Goal: Navigation & Orientation: Find specific page/section

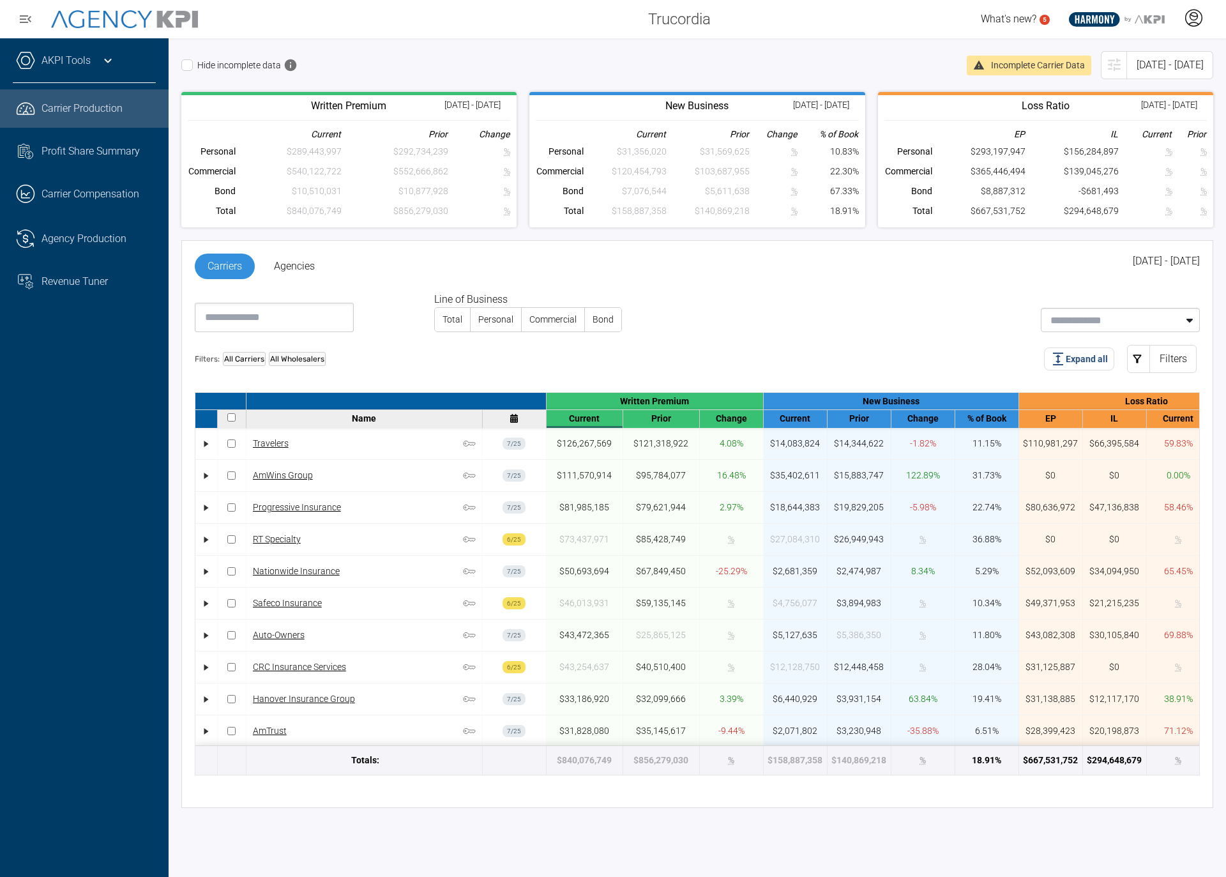
click at [1203, 20] on div at bounding box center [1194, 18] width 32 height 29
click at [1147, 54] on li "Log Out" at bounding box center [1142, 52] width 137 height 27
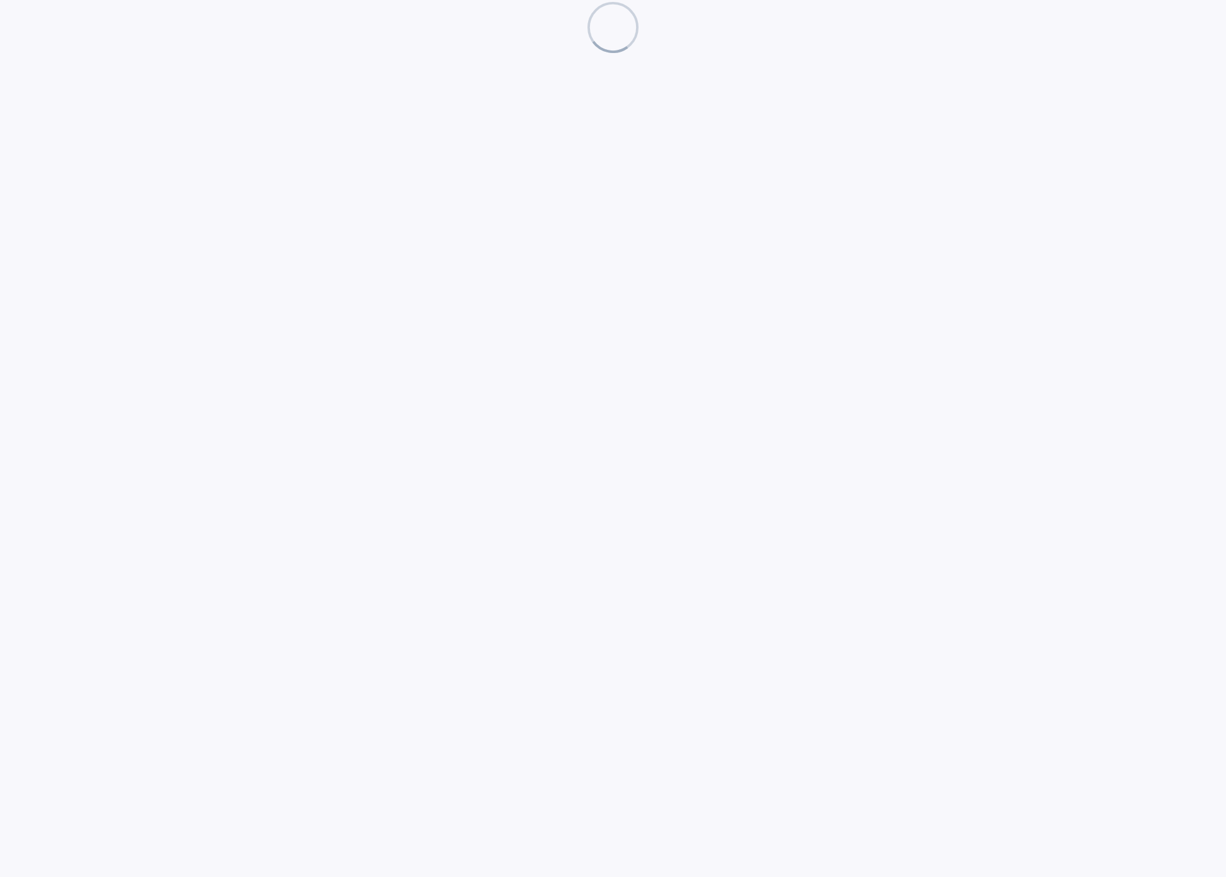
click at [521, 257] on div at bounding box center [613, 438] width 1226 height 877
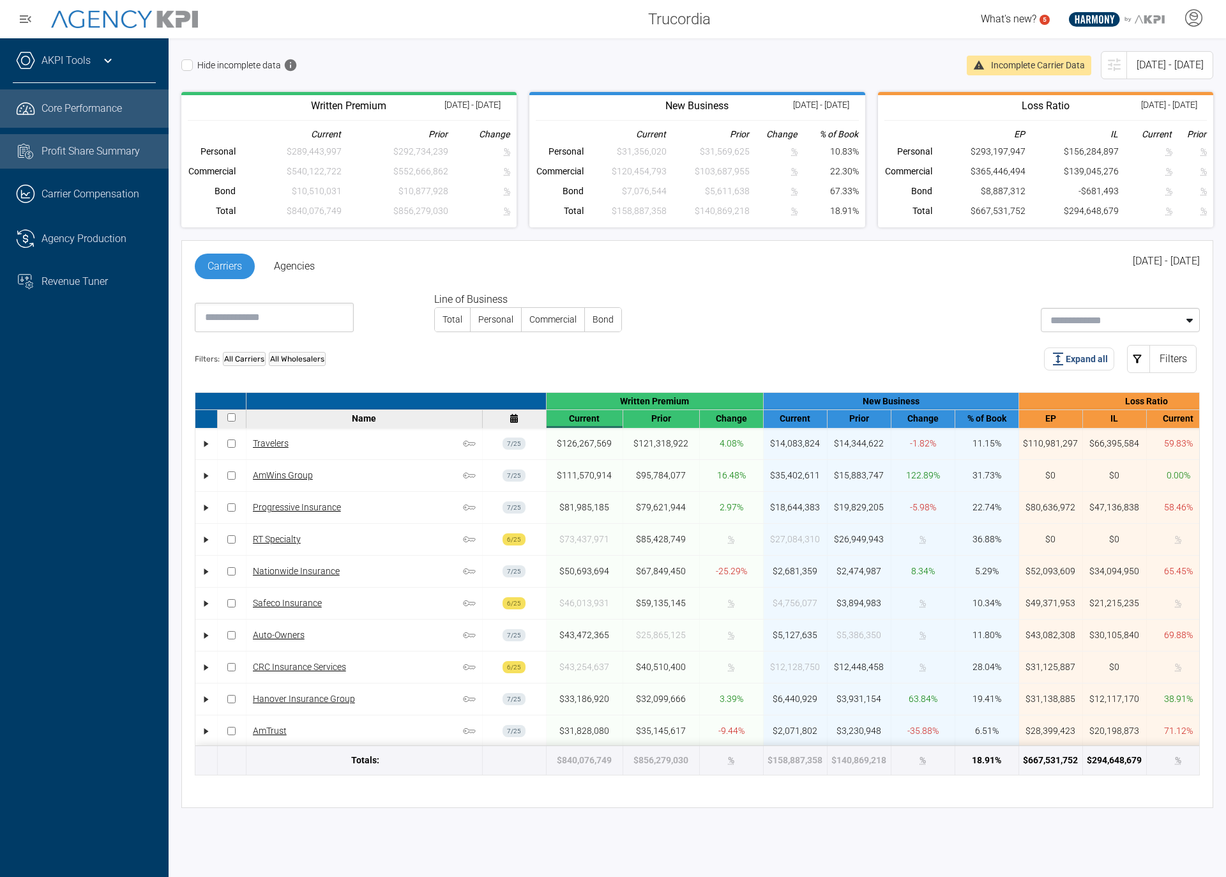
click at [83, 155] on div "Profit Share Summary" at bounding box center [99, 151] width 114 height 15
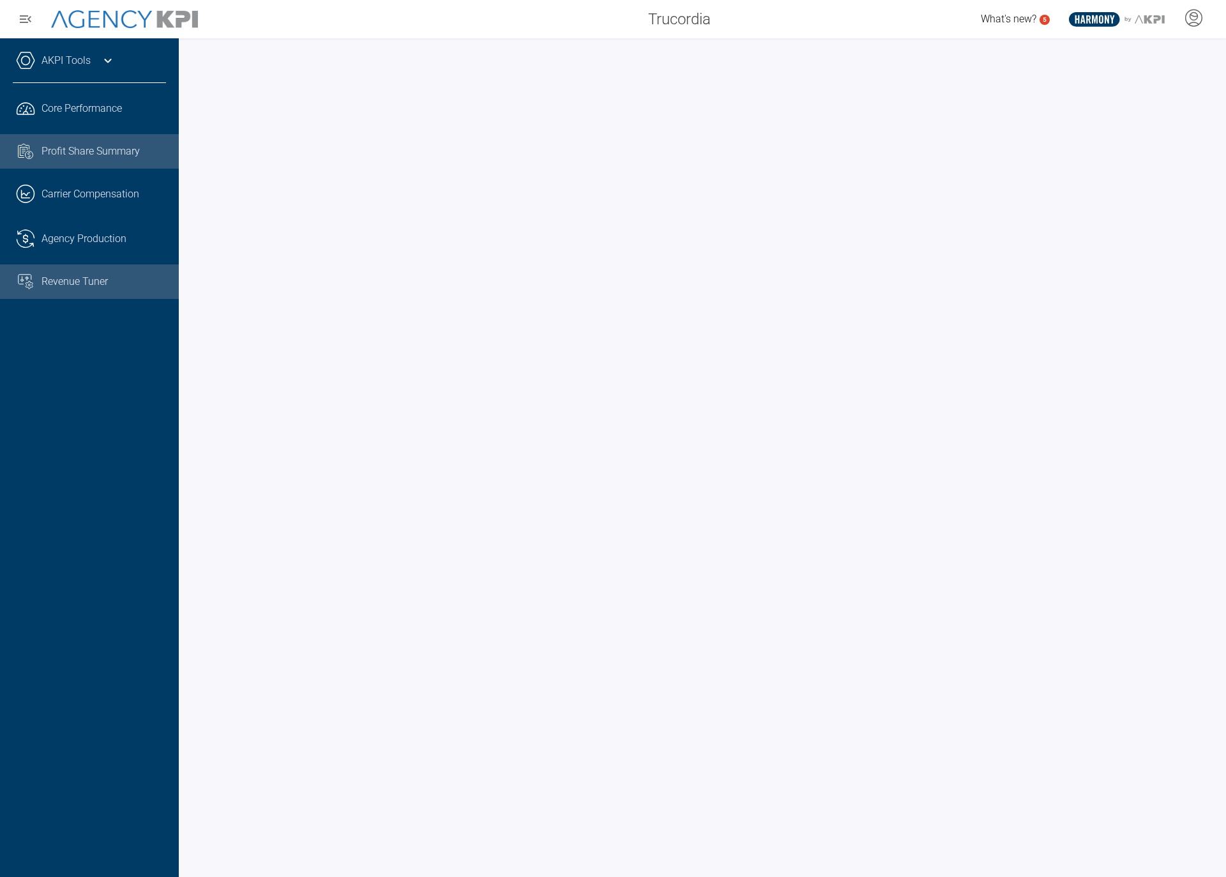
click at [83, 266] on link "Revenue Tuner" at bounding box center [89, 281] width 179 height 34
click at [186, 90] on div at bounding box center [703, 457] width 1048 height 839
click at [109, 155] on div "Profit Share Summary" at bounding box center [104, 151] width 125 height 15
click at [66, 114] on link ".cls-1{fill:none;stroke:#221f20;stroke-linecap:round;stroke-linejoin:round;stro…" at bounding box center [89, 108] width 179 height 38
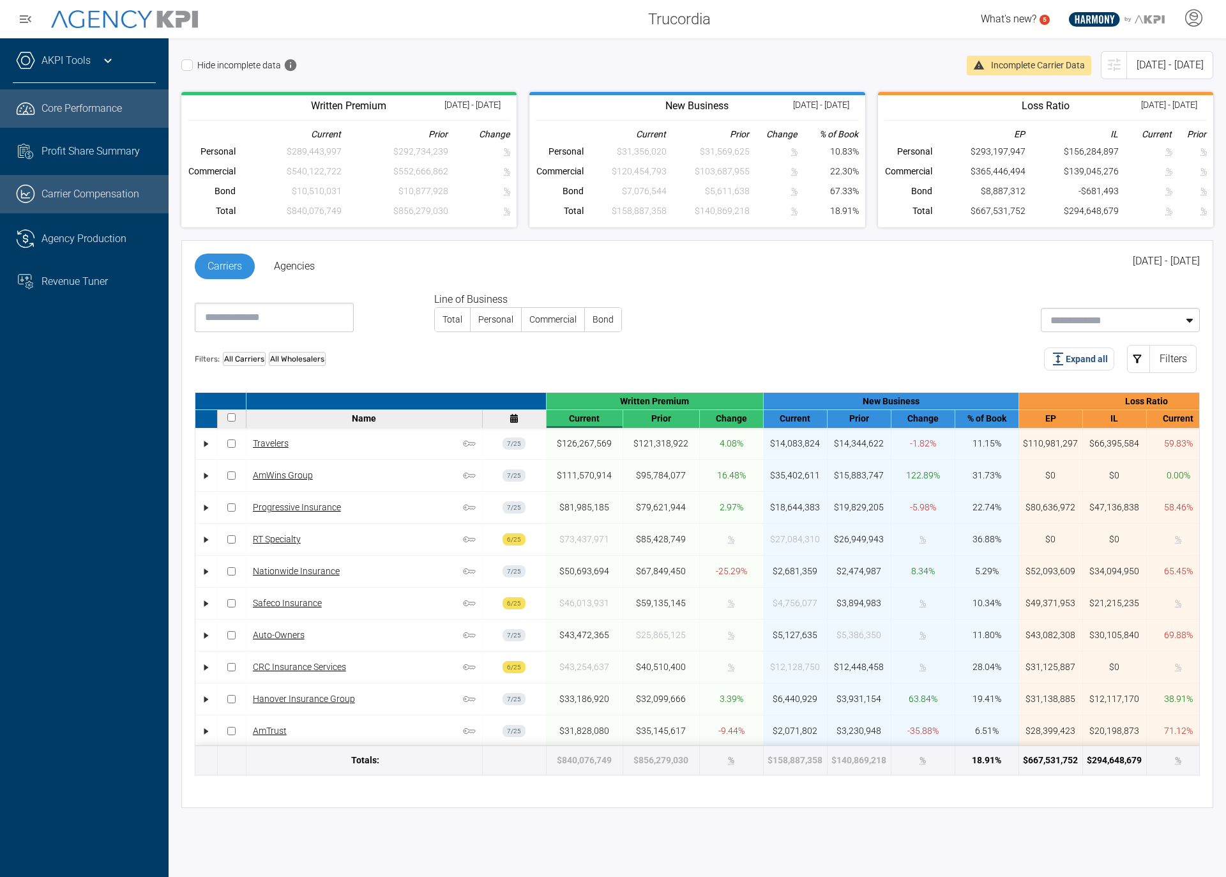
click at [73, 179] on link ".cls-1{fill:none;stroke:#221f20;stroke-linecap:round;stroke-linejoin:round;stro…" at bounding box center [84, 194] width 169 height 38
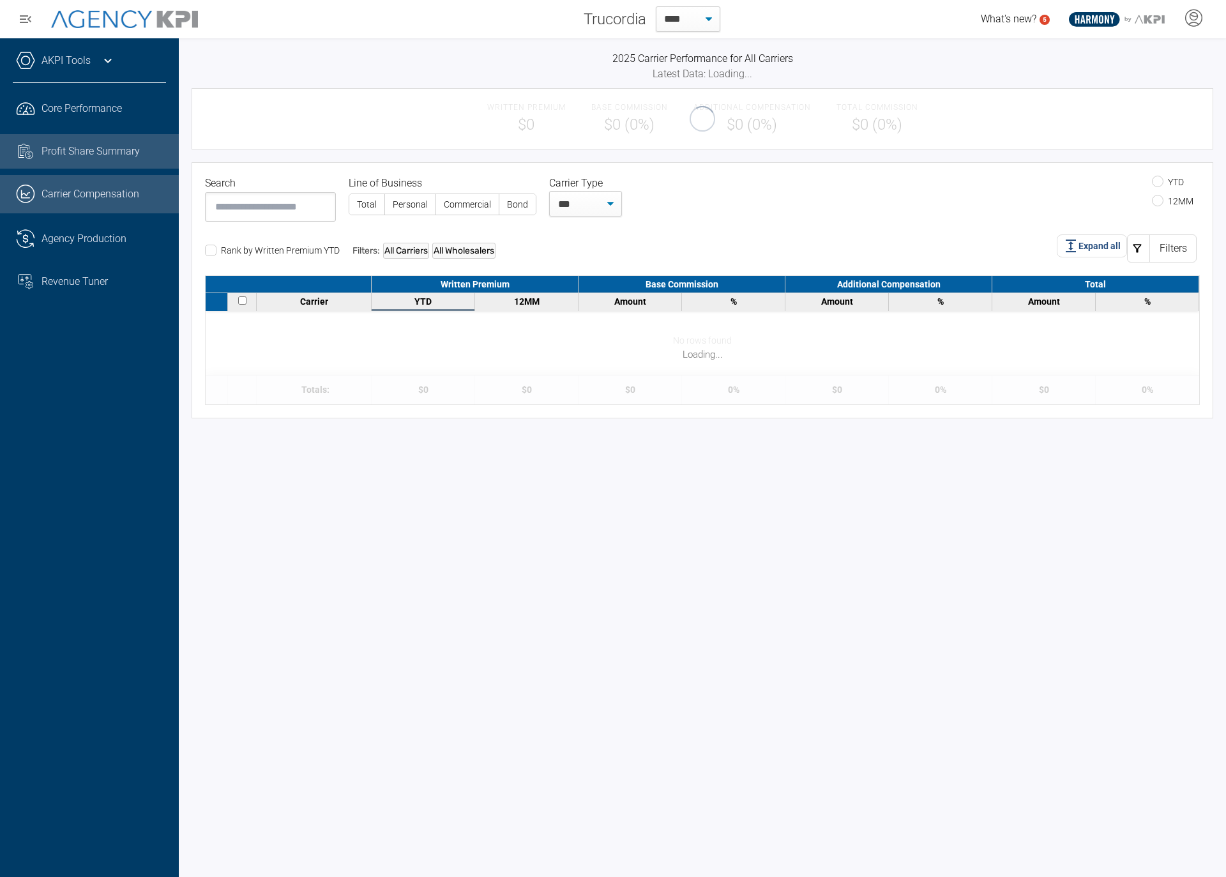
click at [82, 151] on div "Profit Share Summary" at bounding box center [104, 151] width 125 height 15
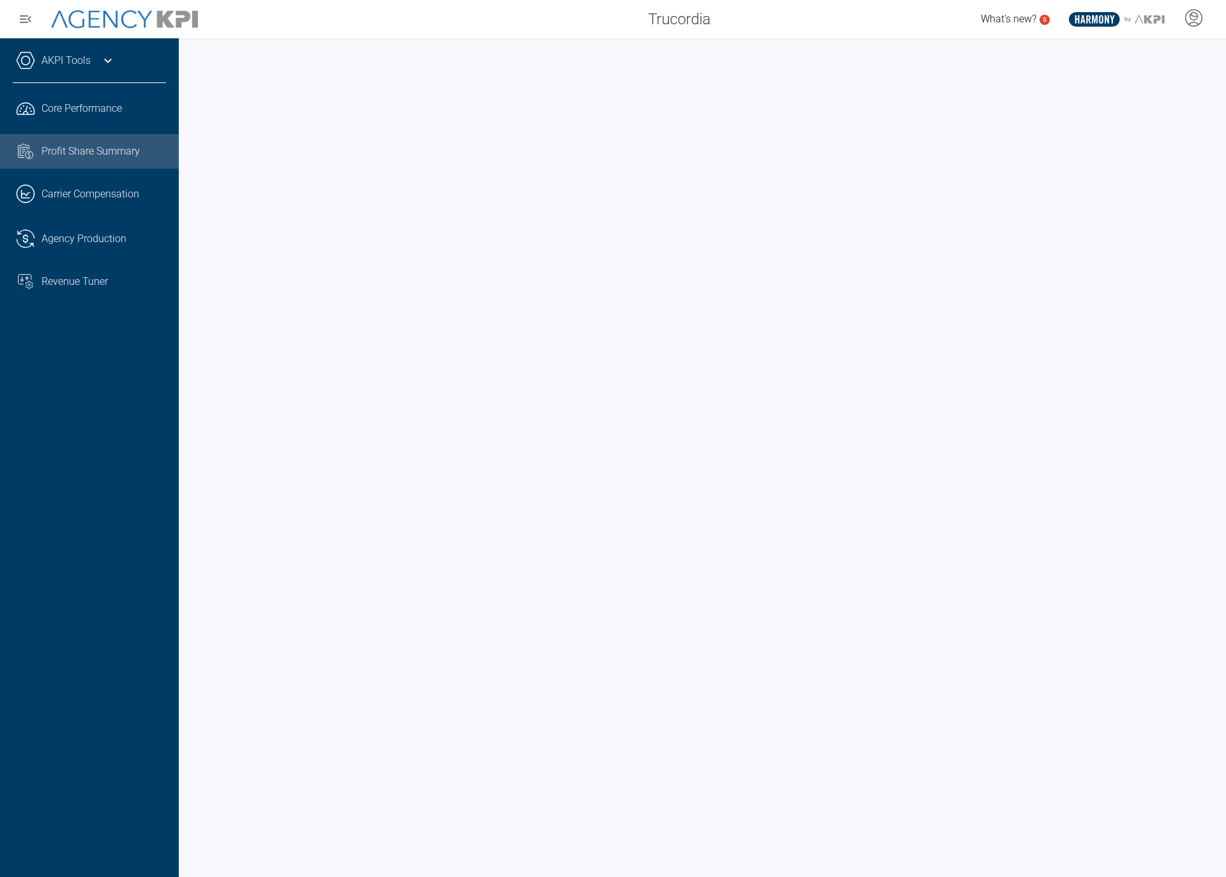
click at [68, 305] on div ".cls-1{fill:none;stroke:#221f20;stroke-linecap:round;stroke-linejoin:round;stro…" at bounding box center [89, 194] width 153 height 222
click at [79, 294] on link "Revenue Tuner" at bounding box center [89, 281] width 179 height 34
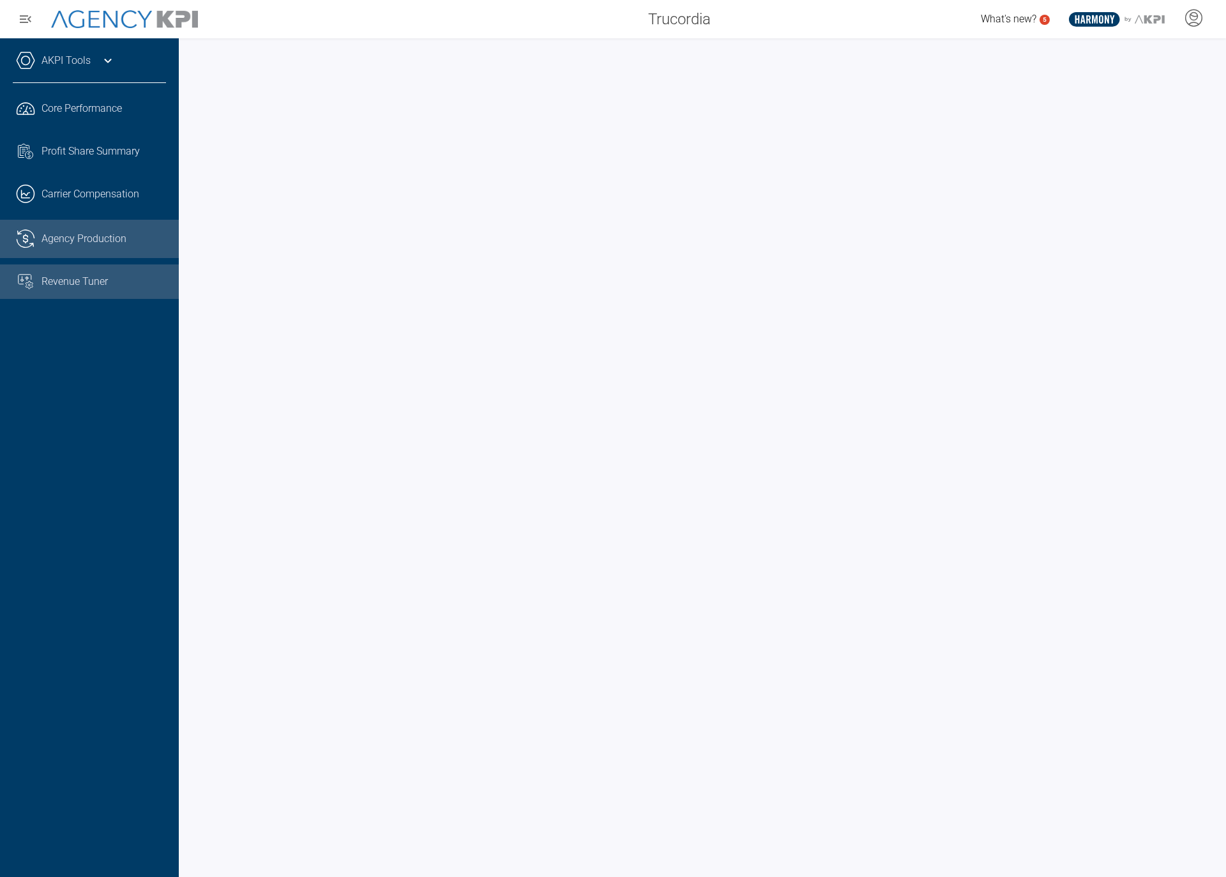
click at [98, 247] on link ".cls-1{fill:none;stroke:#221f20;stroke-linecap:round;stroke-linejoin:round;stro…" at bounding box center [89, 239] width 179 height 38
click at [102, 287] on span "Revenue Tuner" at bounding box center [75, 281] width 66 height 15
click at [107, 330] on span "Market Assistance" at bounding box center [83, 324] width 83 height 15
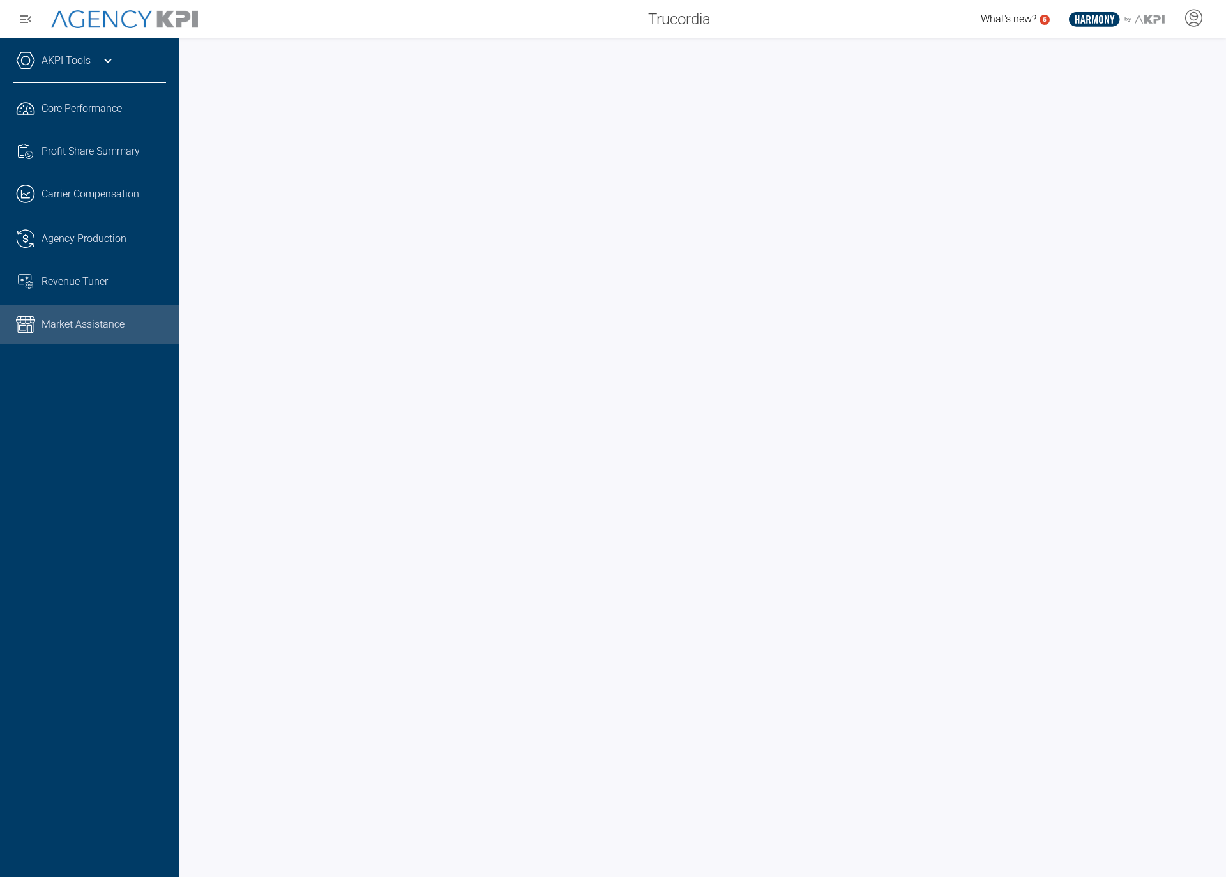
click at [321, 9] on div "Trucordia" at bounding box center [467, 19] width 507 height 26
click at [80, 530] on div "AKPI Tools AMS Data Upload Carrier Mapping Core Production Data Upload Agency C…" at bounding box center [89, 457] width 179 height 839
click at [145, 780] on div "AKPI Tools AMS Data Upload Carrier Mapping Core Production Data Upload Agency C…" at bounding box center [89, 457] width 179 height 839
click at [181, 449] on div at bounding box center [703, 457] width 1048 height 839
click at [19, 850] on div "AKPI Tools AMS Data Upload Carrier Mapping Core Production Data Upload Agency C…" at bounding box center [89, 457] width 179 height 839
